Goal: Task Accomplishment & Management: Use online tool/utility

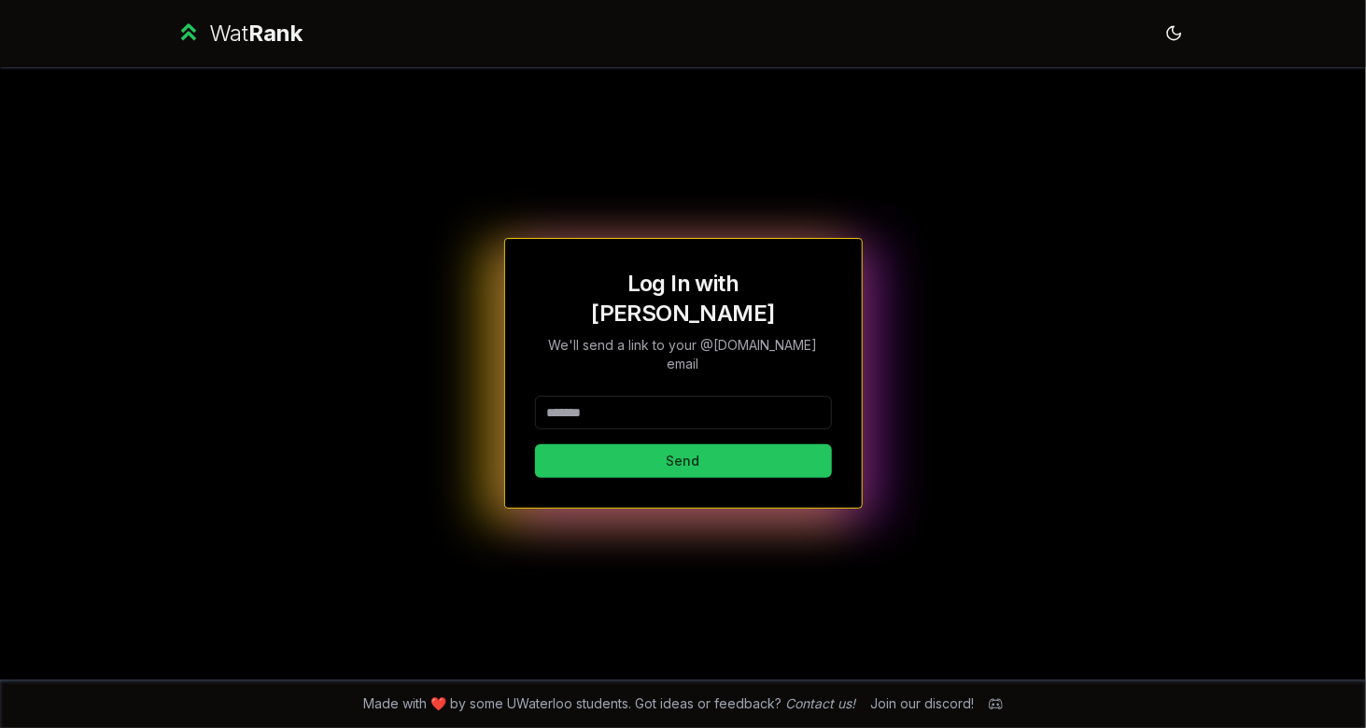
click at [601, 396] on input at bounding box center [683, 413] width 297 height 34
click at [535, 445] on button "Send" at bounding box center [683, 462] width 297 height 34
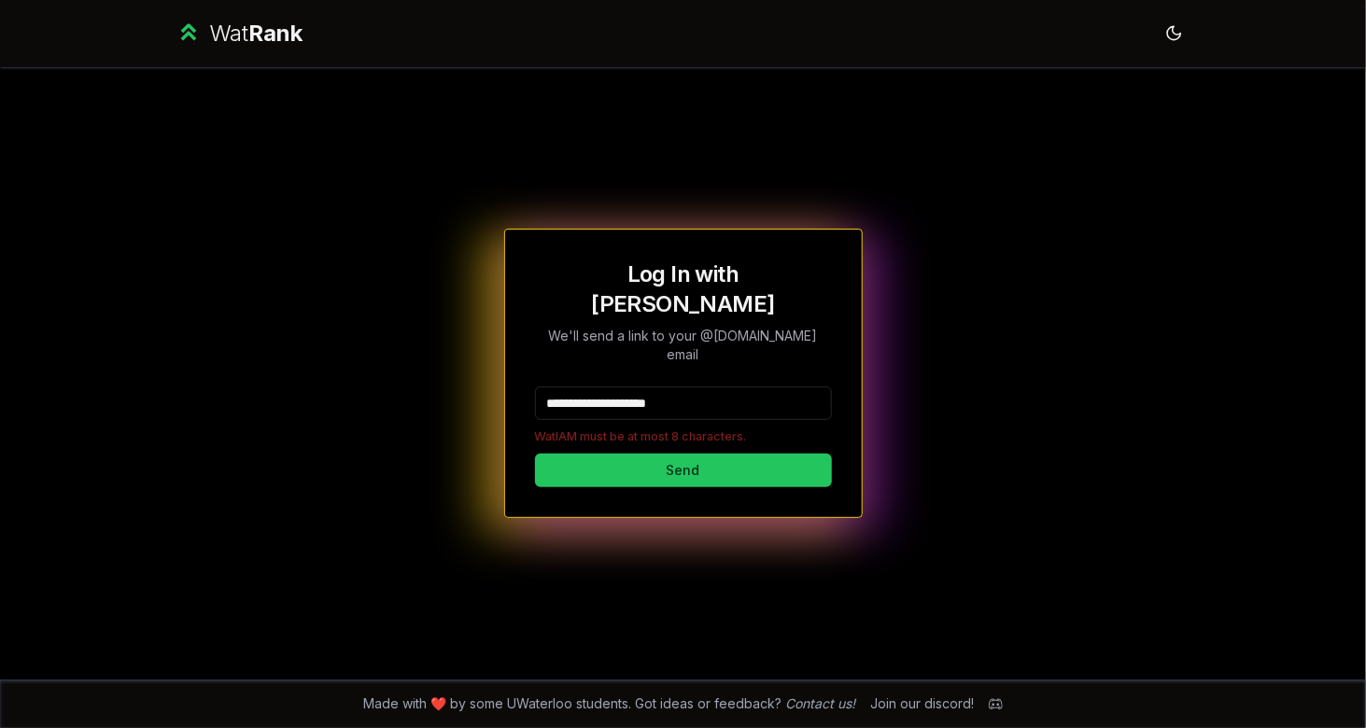
click at [544, 428] on p "WatIAM must be at most 8 characters." at bounding box center [683, 437] width 297 height 18
drag, startPoint x: 725, startPoint y: 394, endPoint x: 653, endPoint y: 387, distance: 72.3
click at [653, 387] on input "**********" at bounding box center [683, 404] width 297 height 34
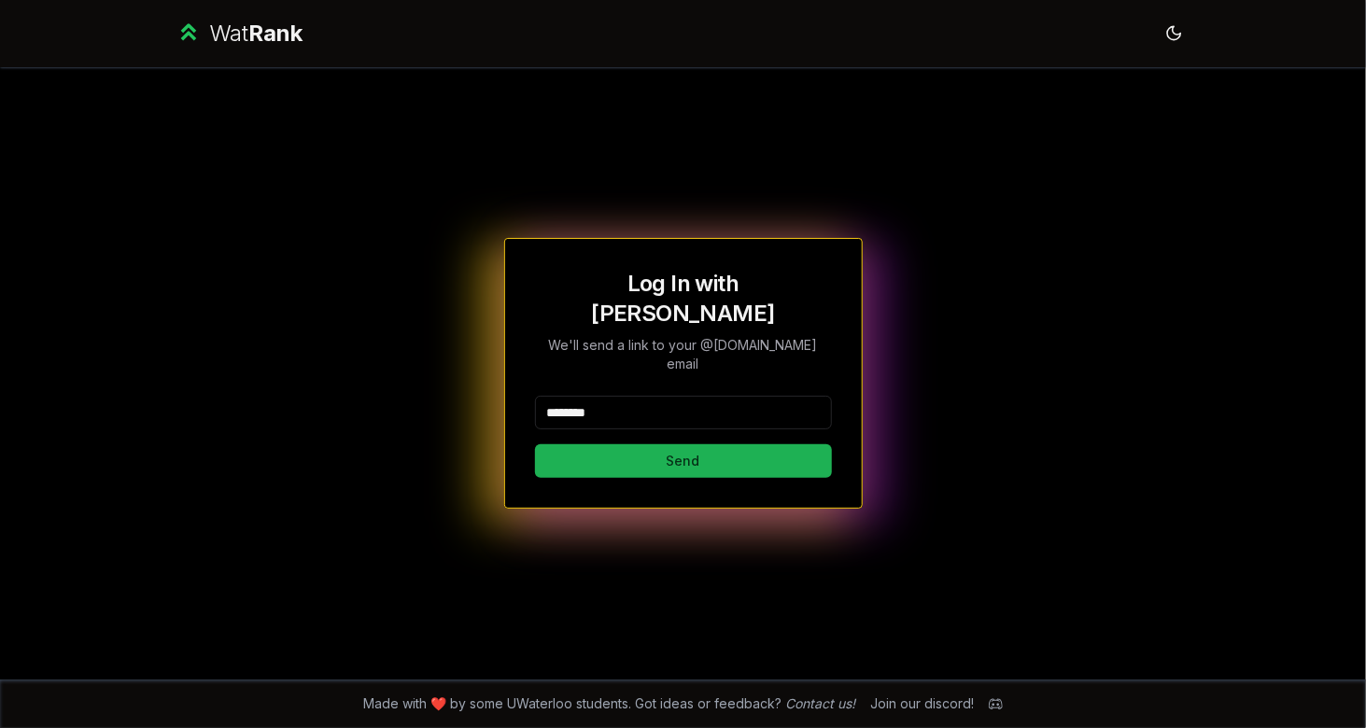
type input "********"
click at [598, 445] on button "Send" at bounding box center [683, 462] width 297 height 34
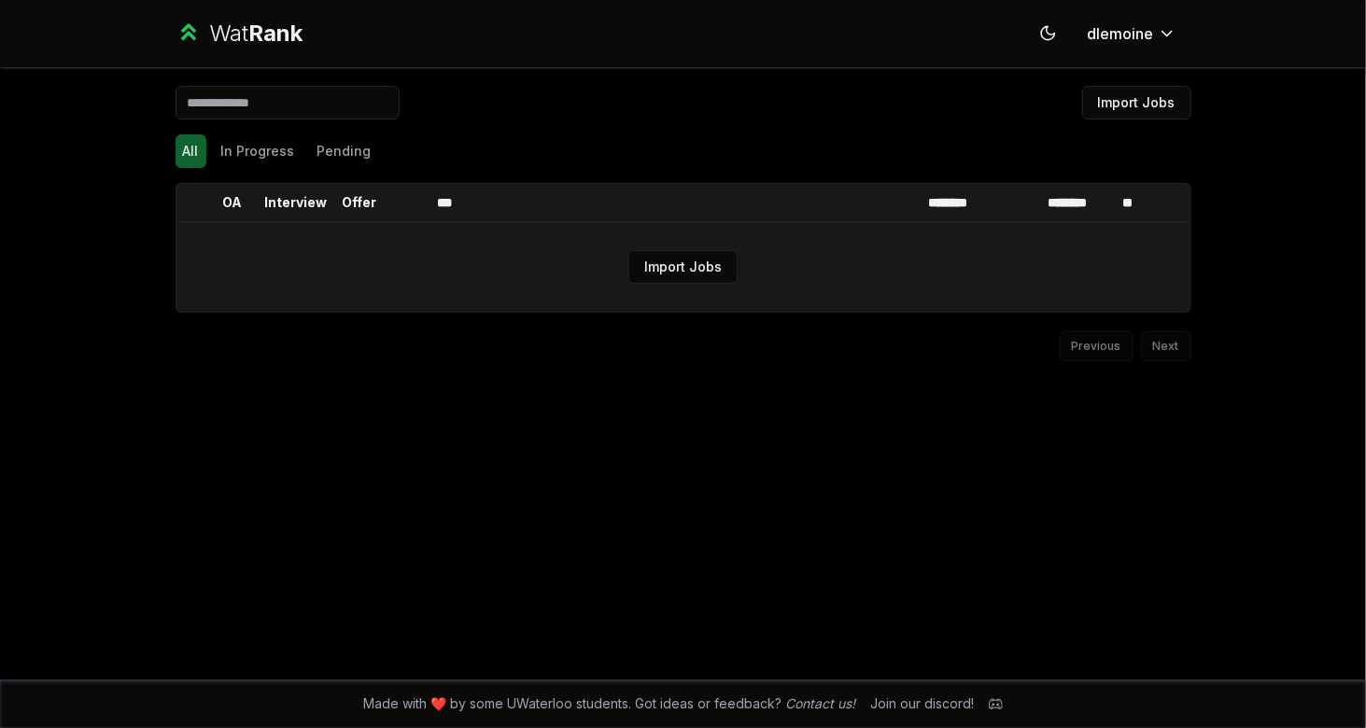
click at [680, 286] on td "Import Jobs" at bounding box center [684, 267] width 1014 height 90
click at [659, 271] on button "Import Jobs" at bounding box center [683, 267] width 109 height 34
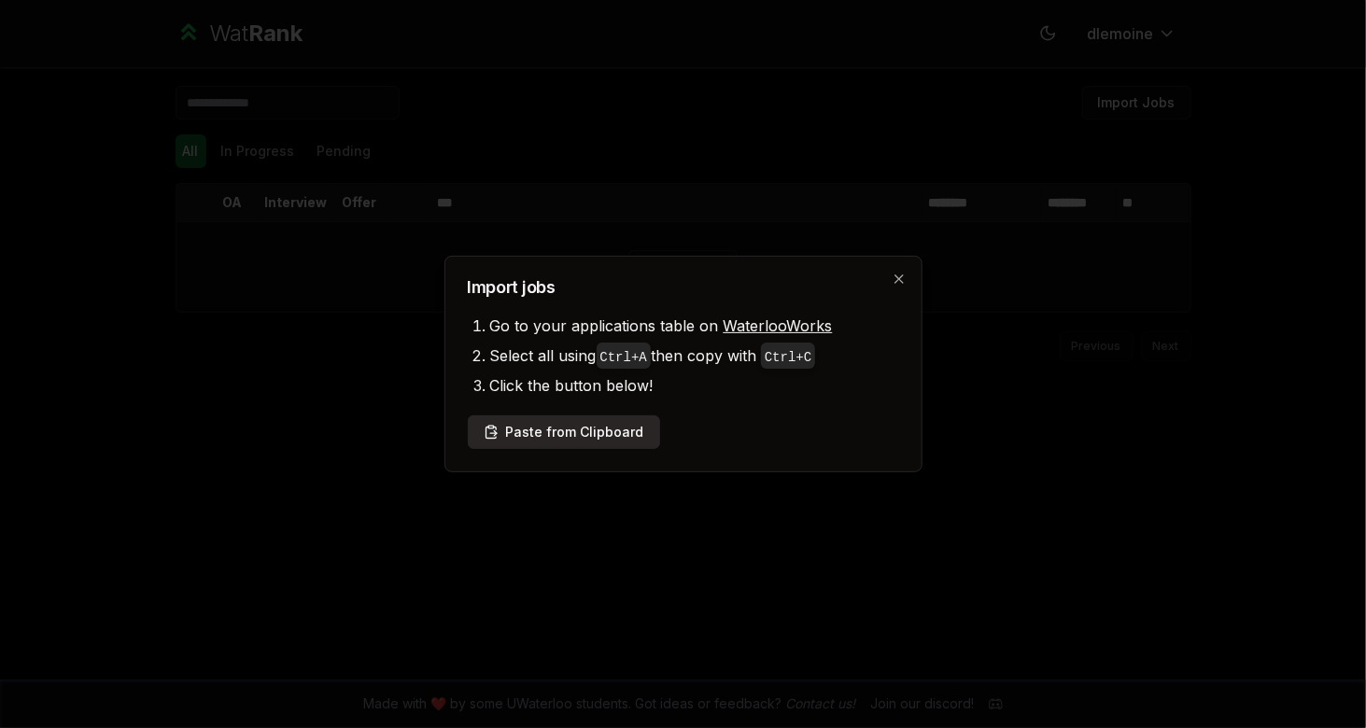
click at [565, 439] on button "Paste from Clipboard" at bounding box center [564, 433] width 192 height 34
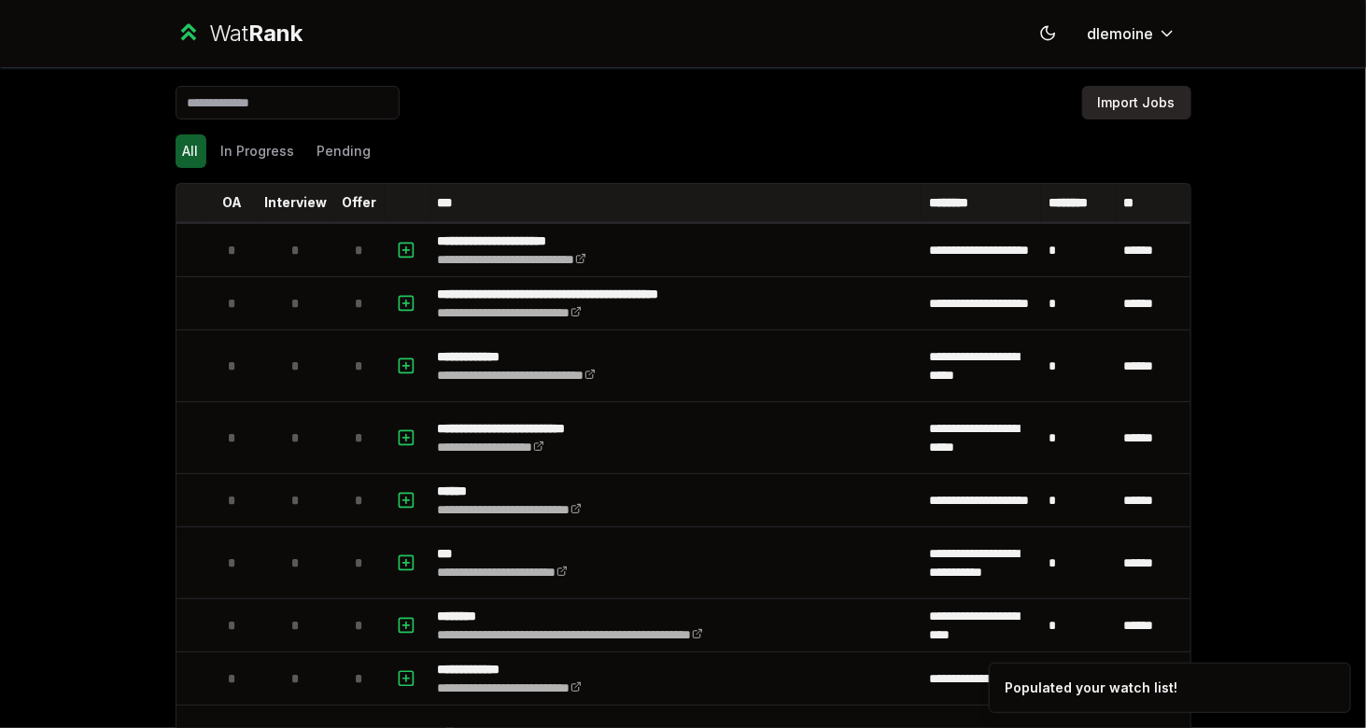
click at [1165, 106] on button "Import Jobs" at bounding box center [1136, 103] width 109 height 34
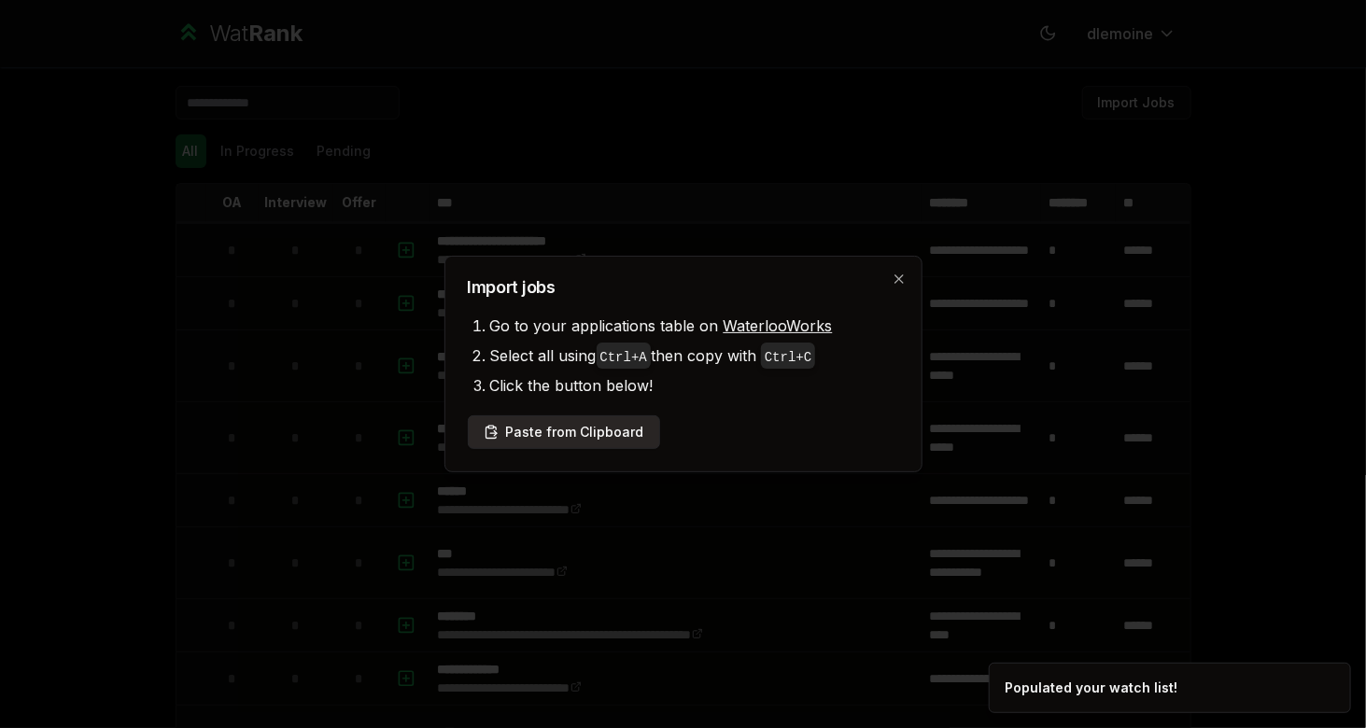
click at [572, 424] on button "Paste from Clipboard" at bounding box center [564, 433] width 192 height 34
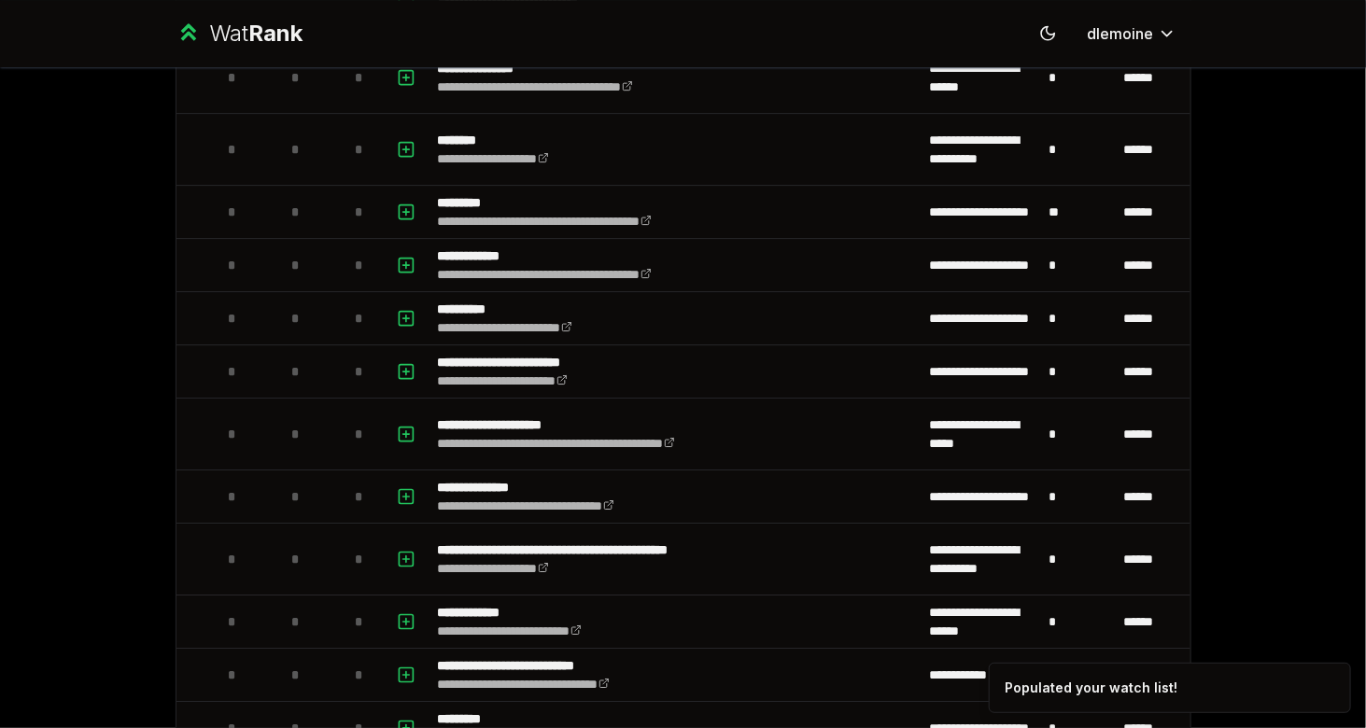
scroll to position [2721, 0]
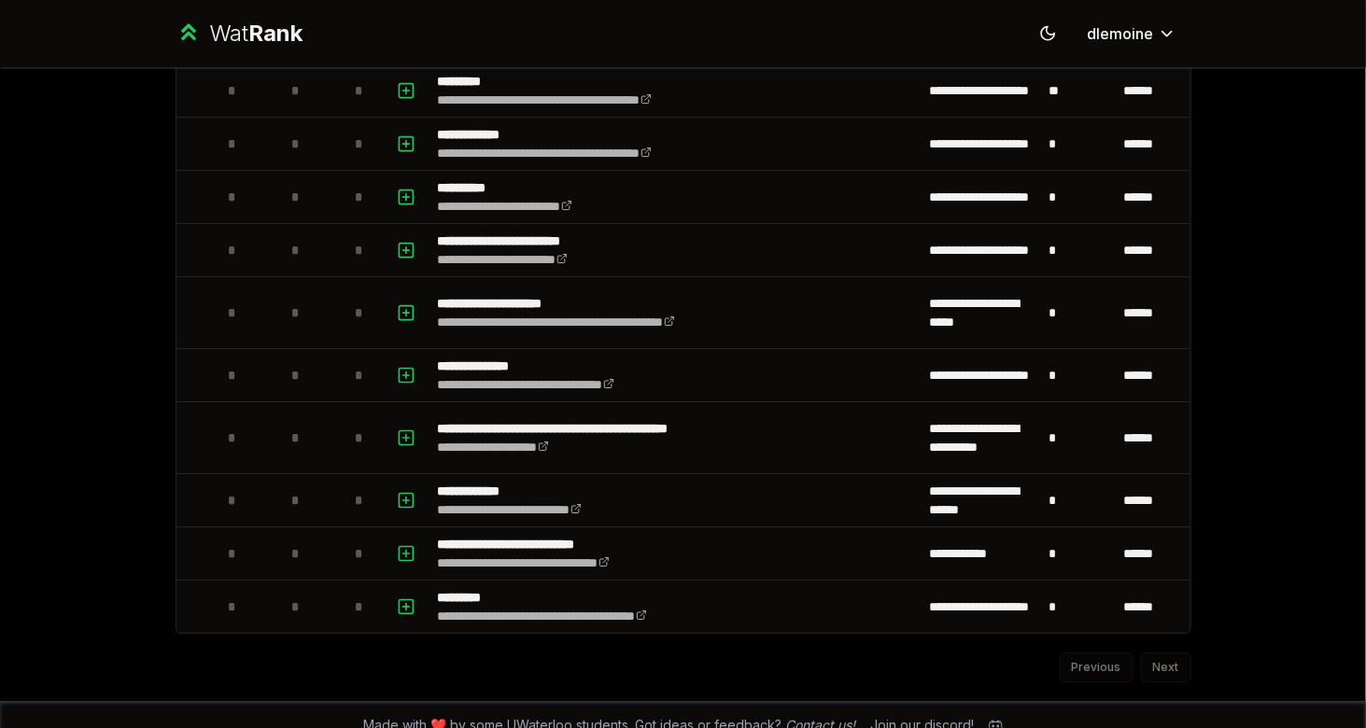
click at [1167, 645] on div "Previous Next" at bounding box center [684, 658] width 1016 height 49
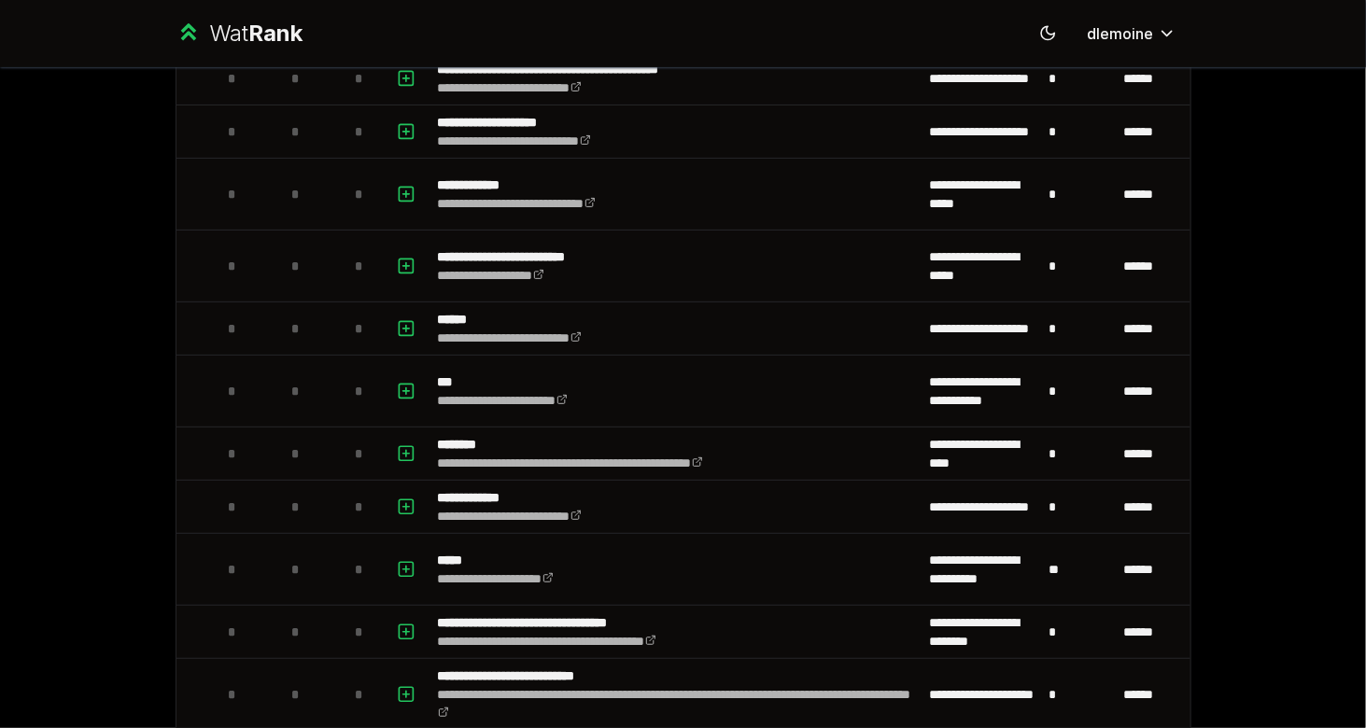
scroll to position [0, 0]
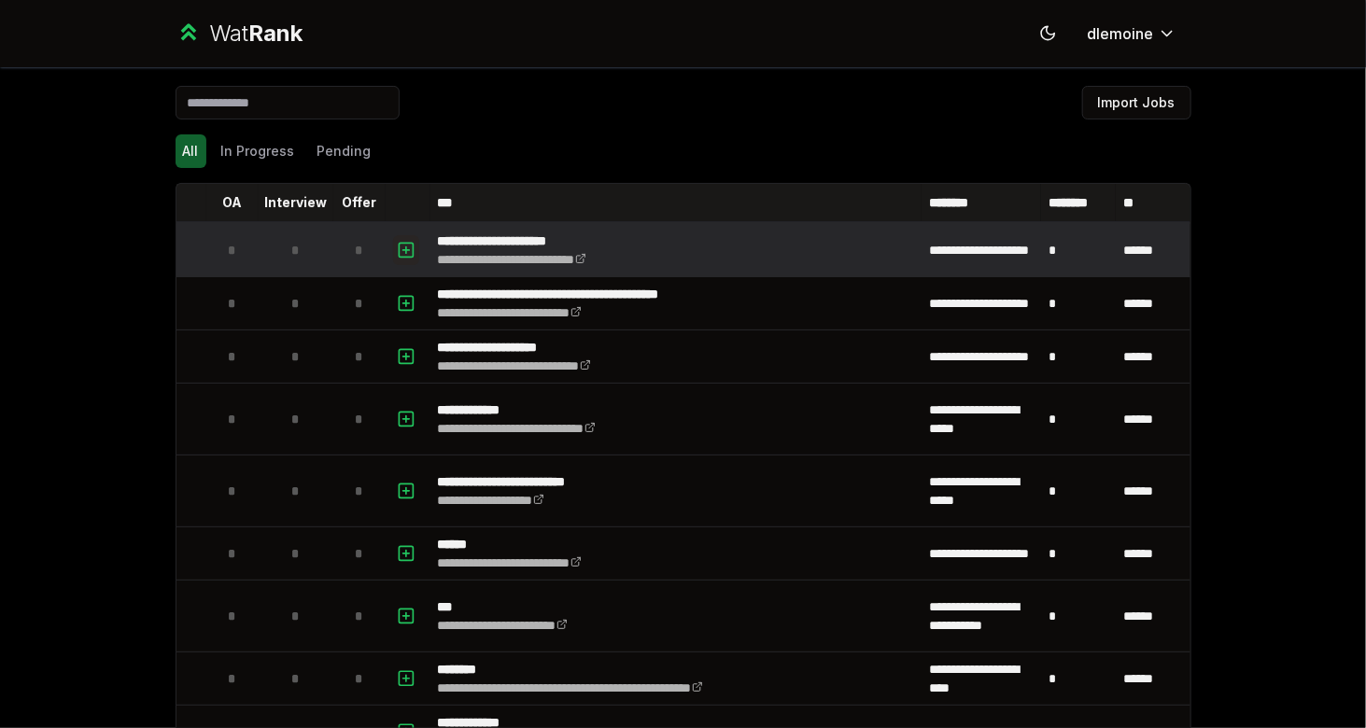
click at [401, 258] on icon "button" at bounding box center [406, 250] width 19 height 22
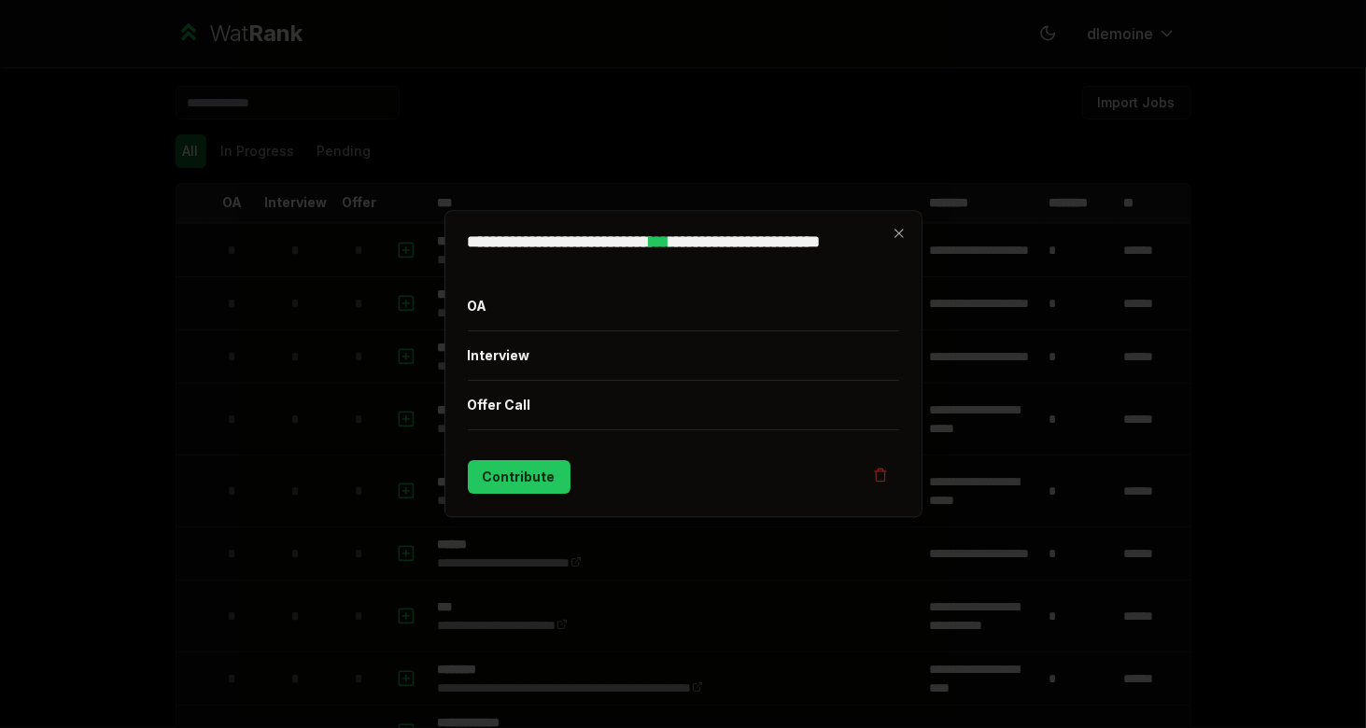
click at [375, 336] on div at bounding box center [683, 364] width 1366 height 728
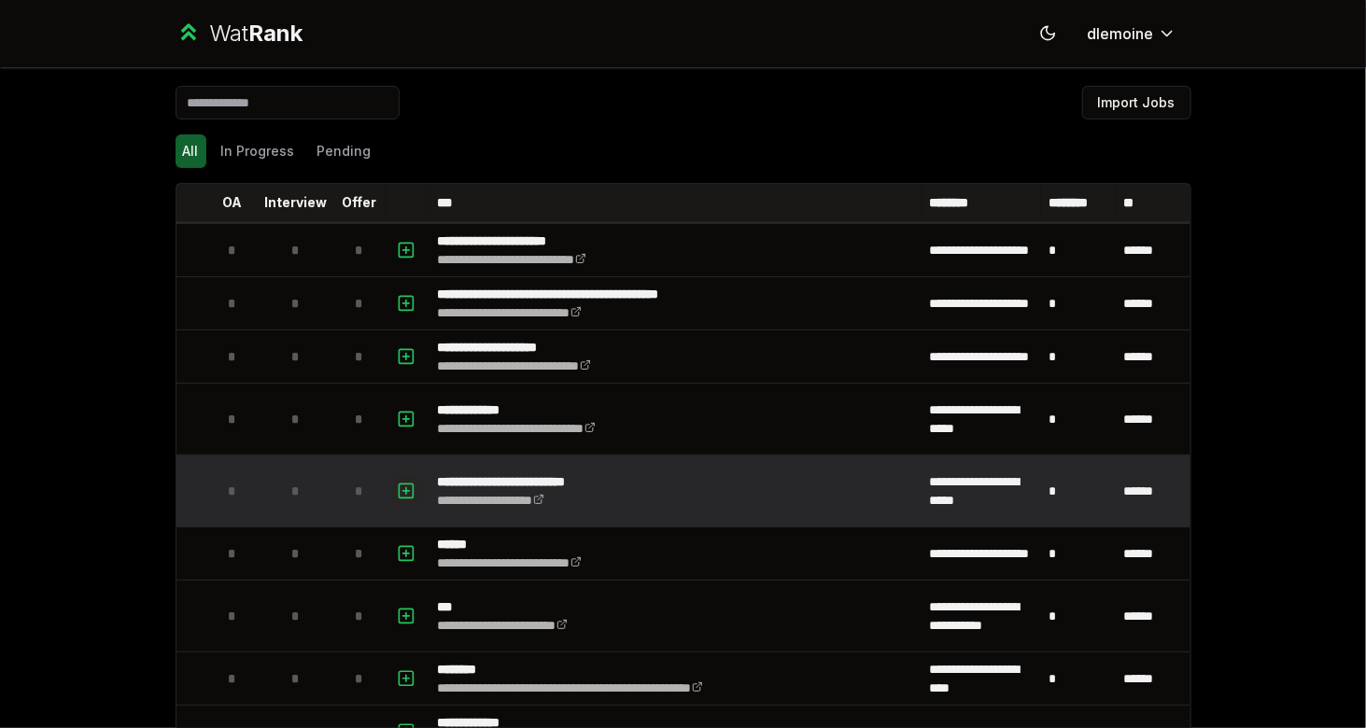
click at [399, 482] on icon "button" at bounding box center [406, 491] width 19 height 22
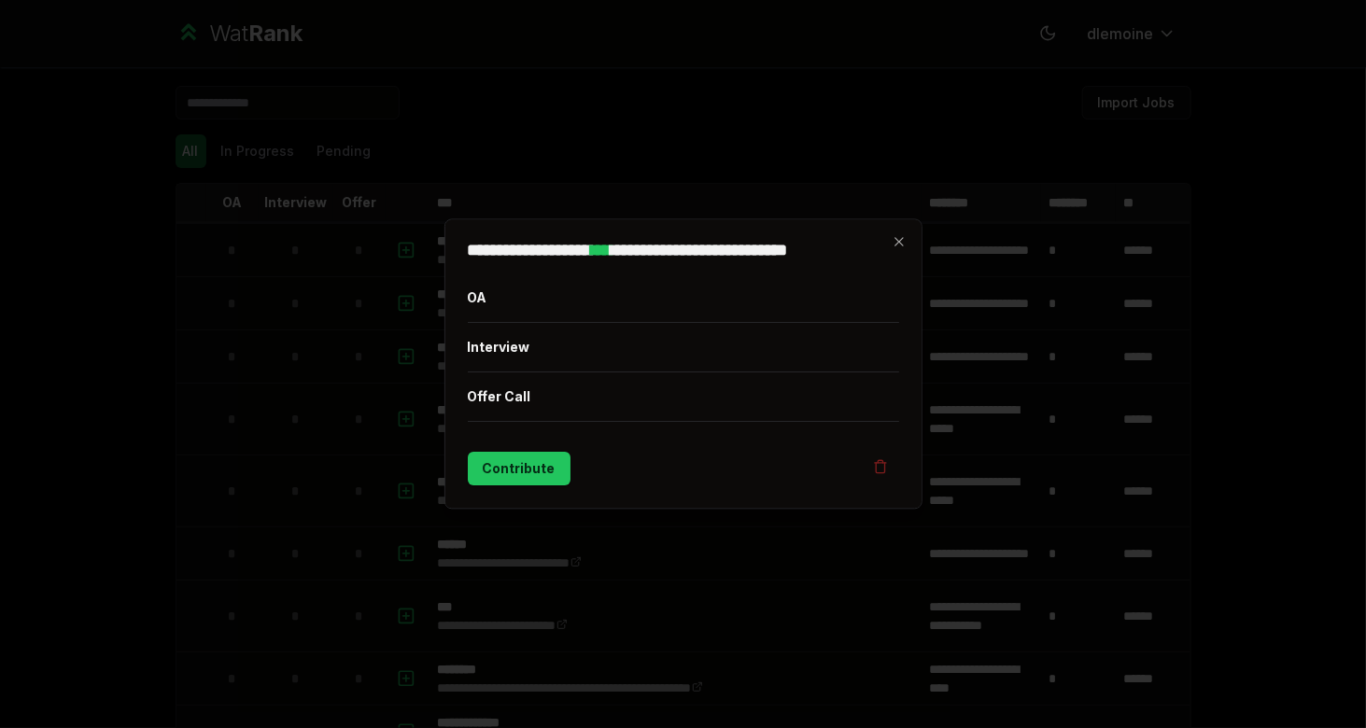
click at [339, 386] on div at bounding box center [683, 364] width 1366 height 728
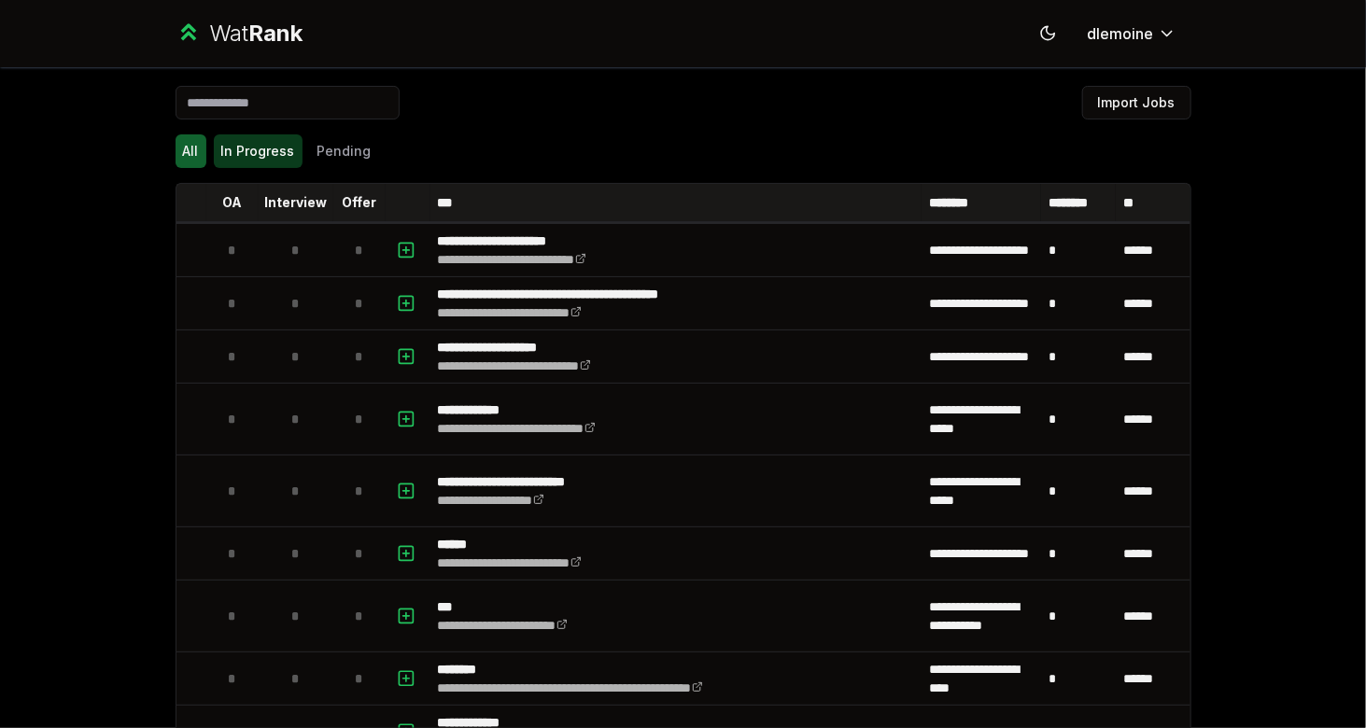
click at [253, 149] on button "In Progress" at bounding box center [258, 151] width 89 height 34
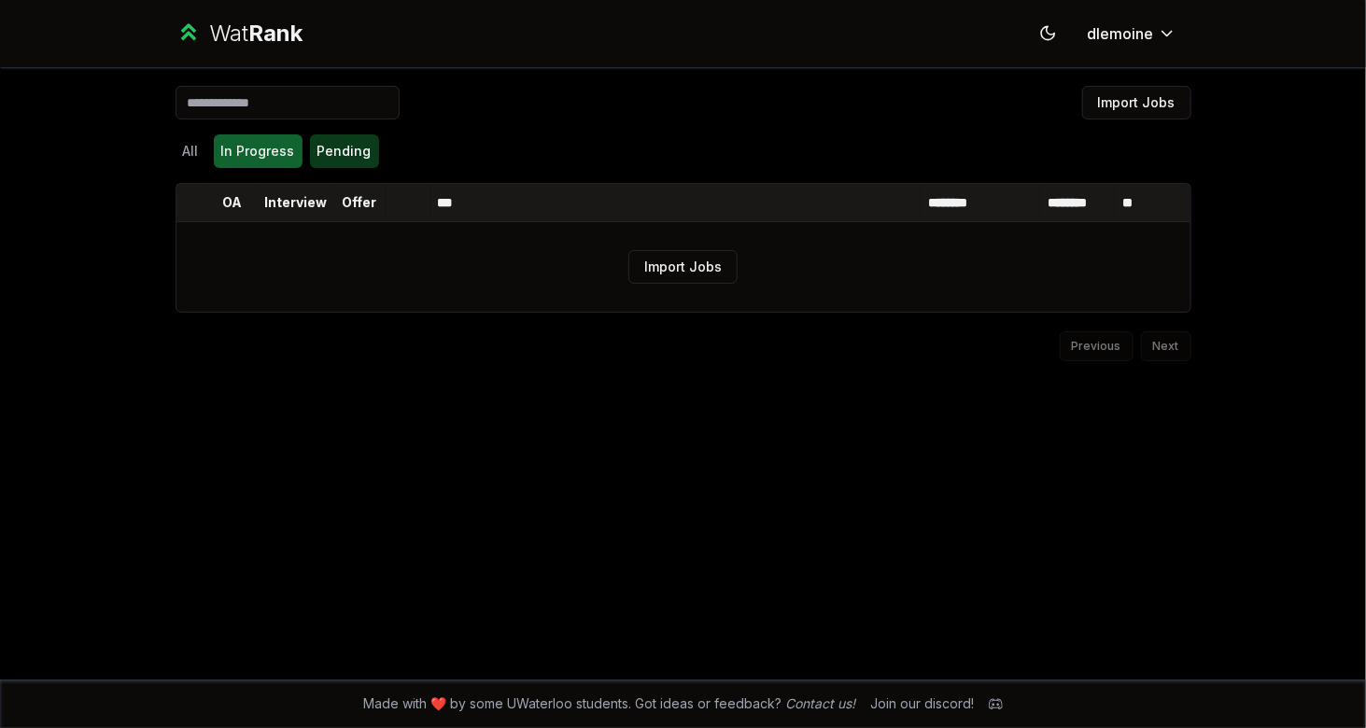
click at [318, 162] on button "Pending" at bounding box center [344, 151] width 69 height 34
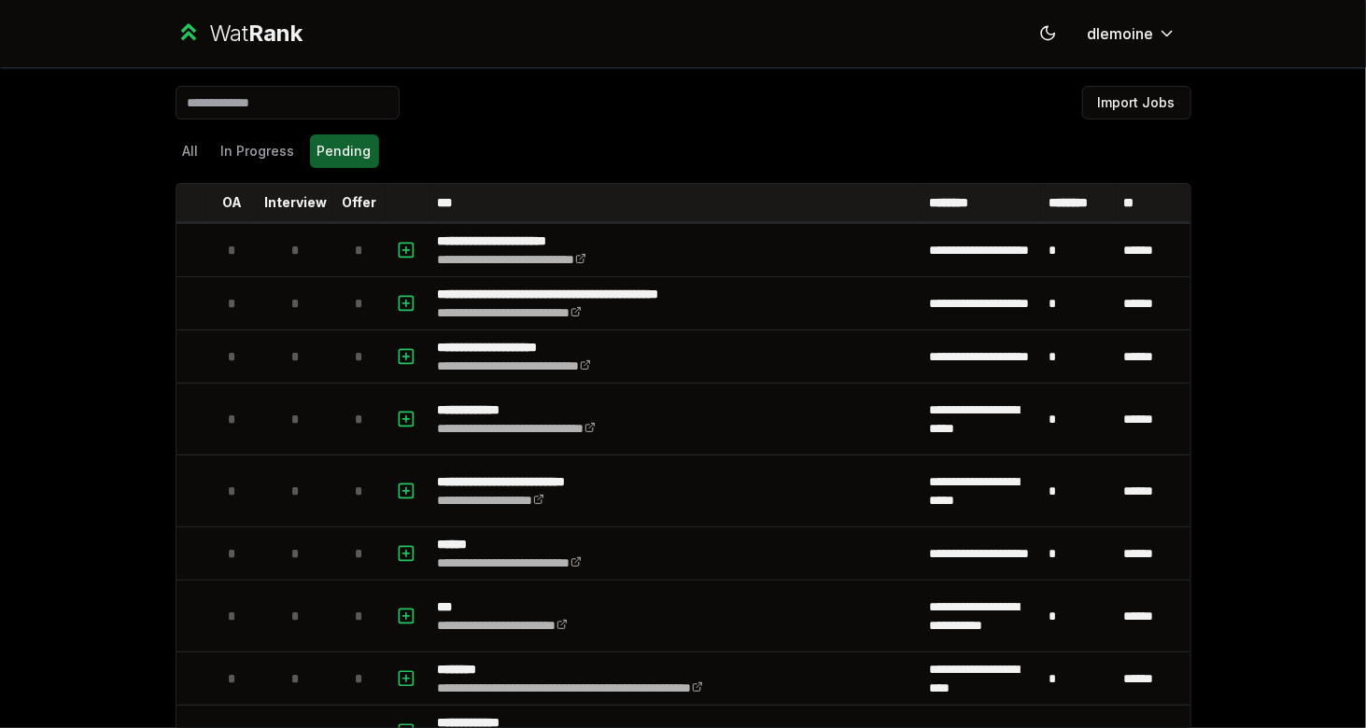
click at [203, 156] on div "All In Progress Pending" at bounding box center [684, 151] width 1016 height 34
click at [195, 150] on button "All" at bounding box center [191, 151] width 31 height 34
